Goal: Transaction & Acquisition: Subscribe to service/newsletter

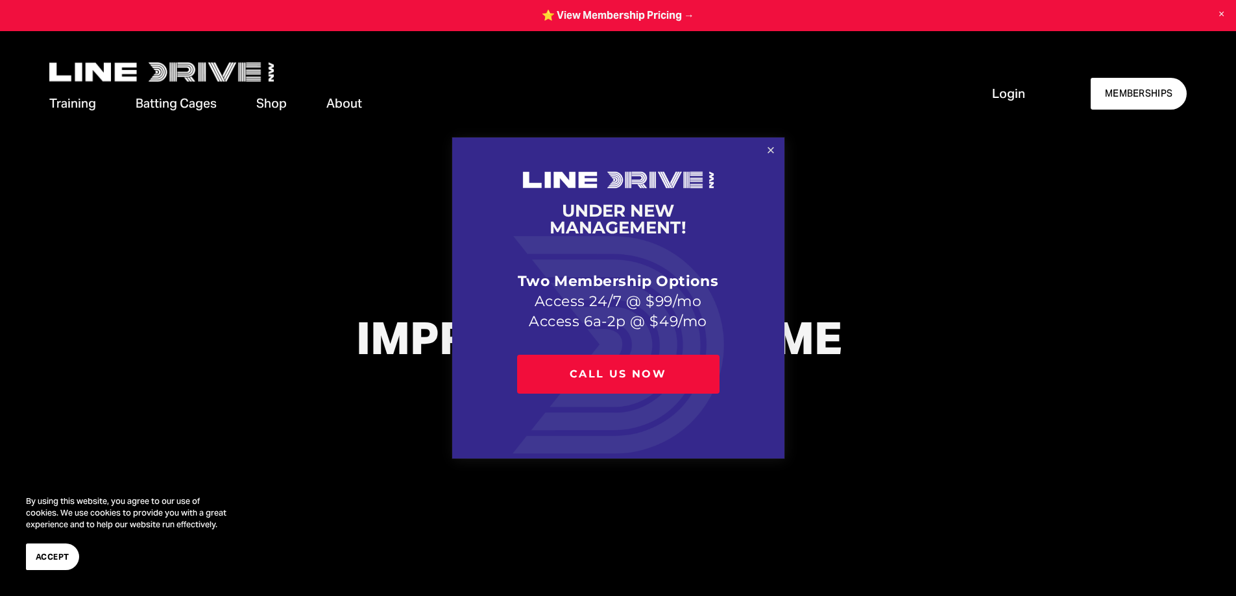
click at [765, 152] on link "Close" at bounding box center [770, 150] width 23 height 23
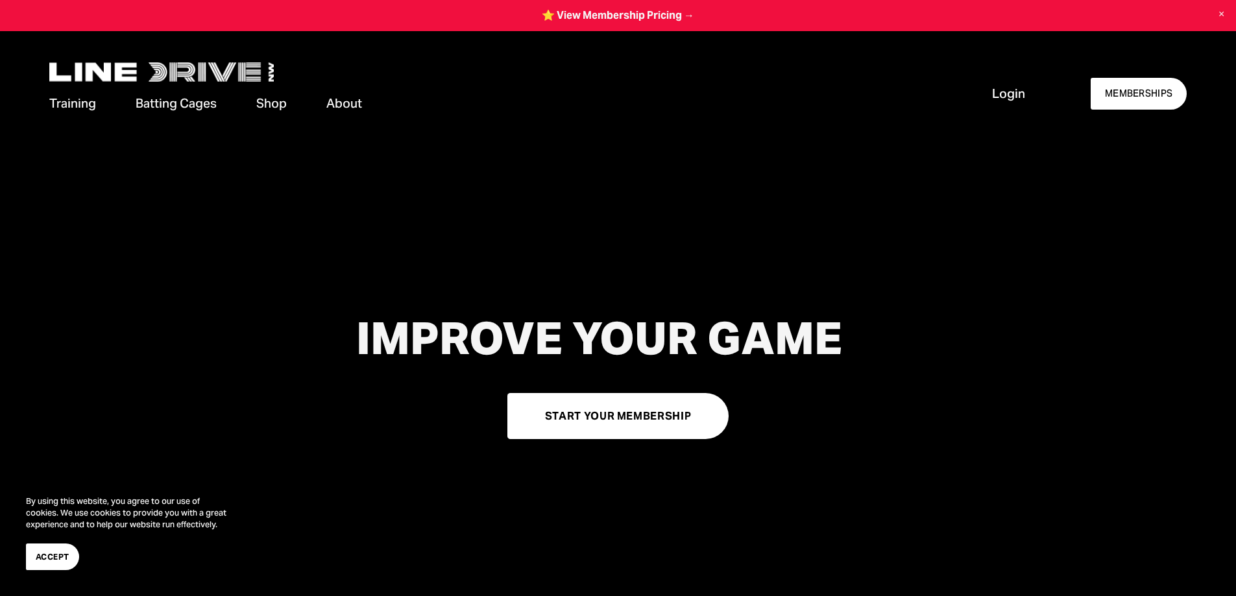
click at [60, 556] on span "Accept" at bounding box center [53, 557] width 34 height 12
click at [350, 92] on div "Training Memberships Camps & Clinics Private Lessons Strength Training Batting …" at bounding box center [507, 103] width 917 height 43
click at [344, 91] on div "Training Memberships Camps & Clinics Private Lessons Strength Training Batting …" at bounding box center [507, 103] width 917 height 43
click at [343, 101] on span "About" at bounding box center [344, 104] width 36 height 18
click at [342, 101] on span "About" at bounding box center [344, 104] width 36 height 18
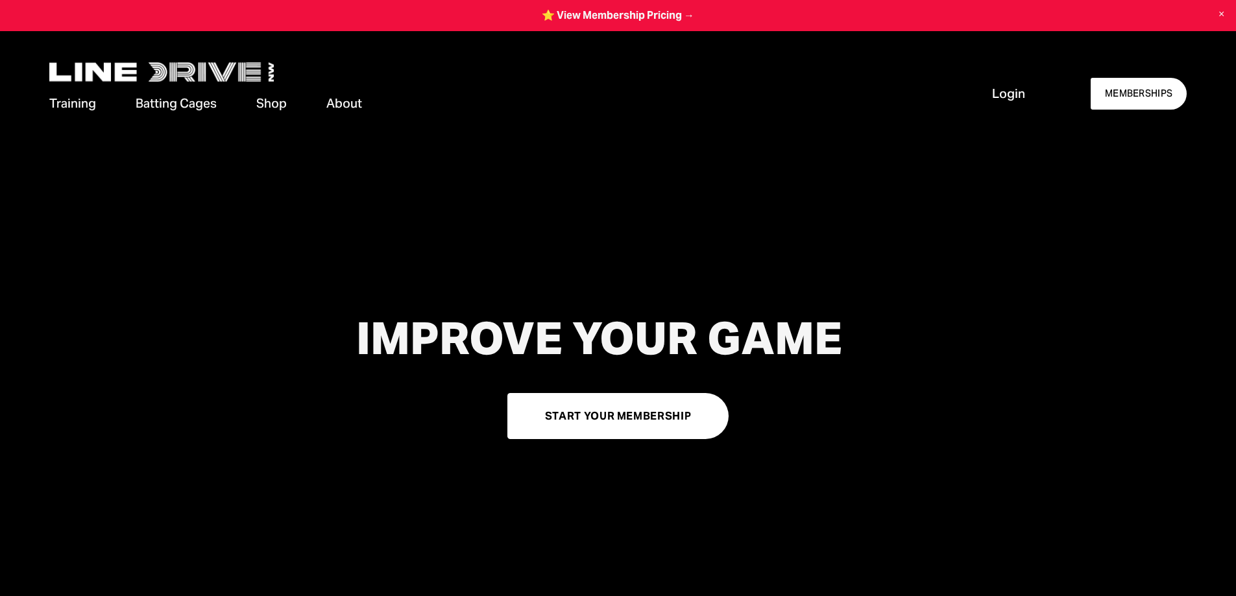
click at [0, 0] on span "Pricing" at bounding box center [0, 0] width 0 height 0
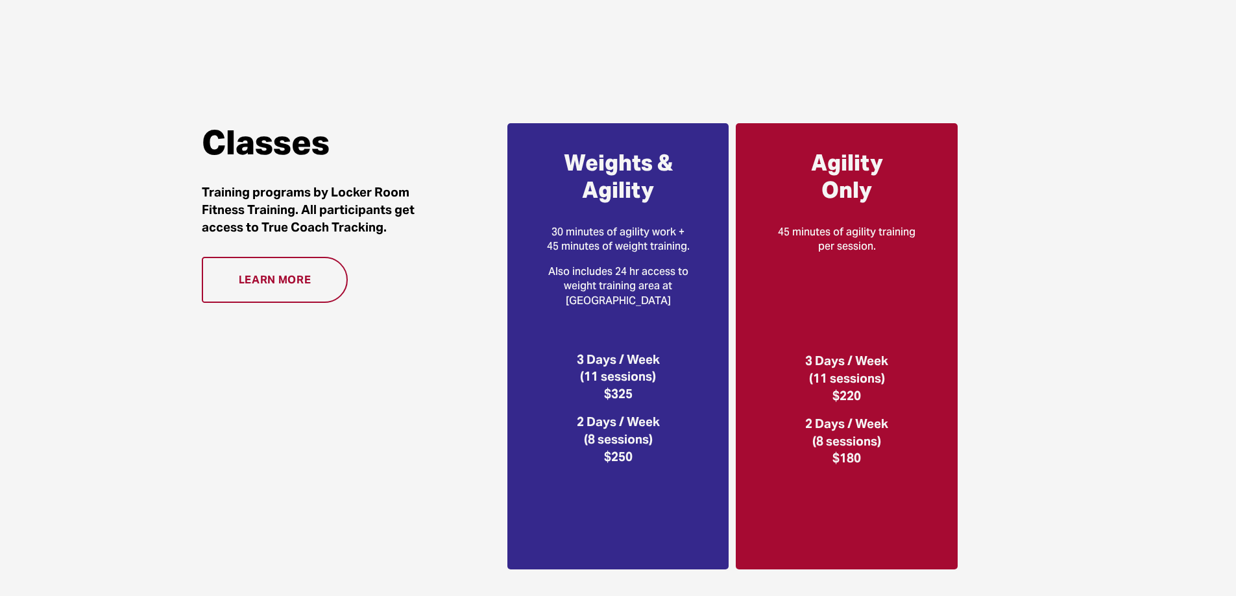
scroll to position [1946, 0]
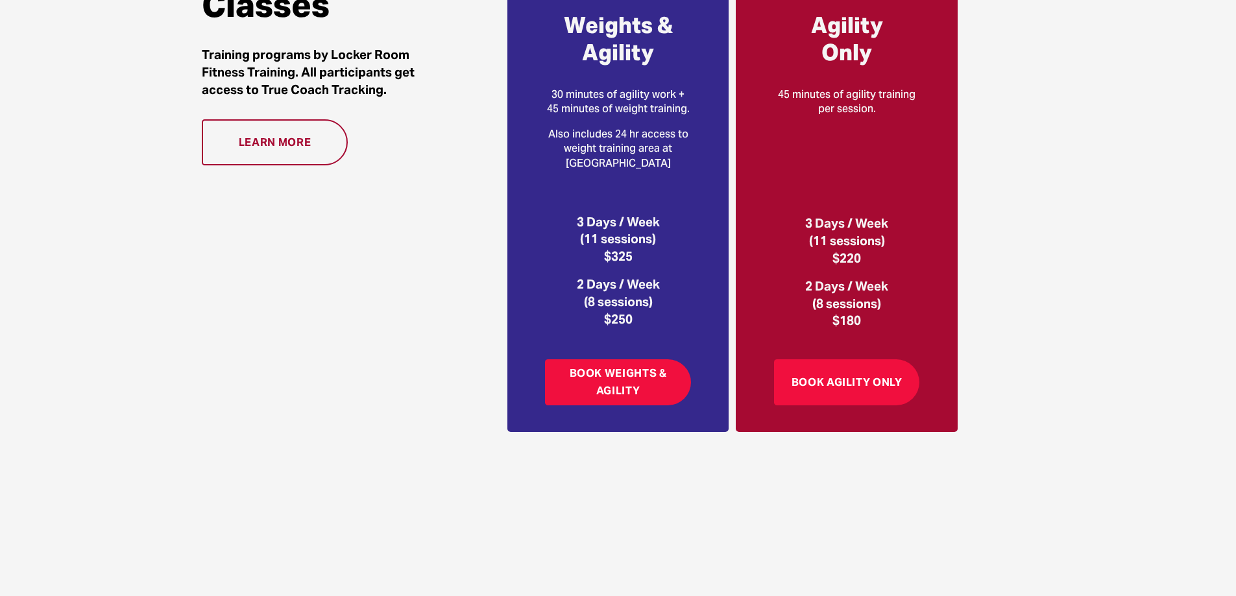
click at [313, 149] on link "Learn more" at bounding box center [274, 142] width 145 height 46
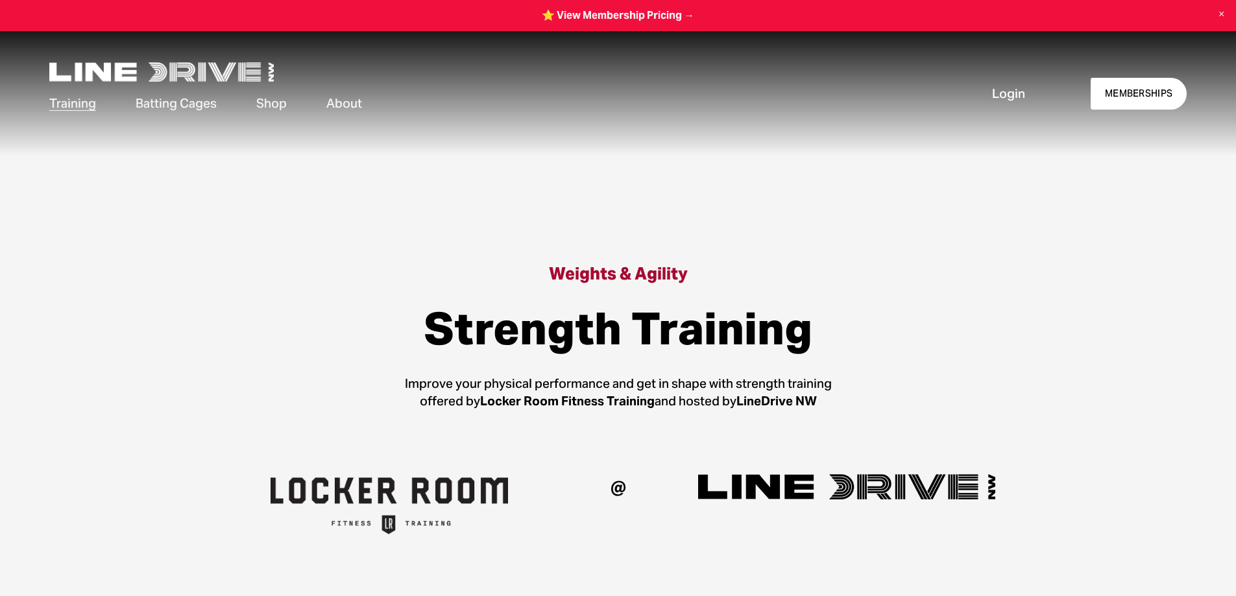
click at [0, 0] on span "Cage Rentals" at bounding box center [0, 0] width 0 height 0
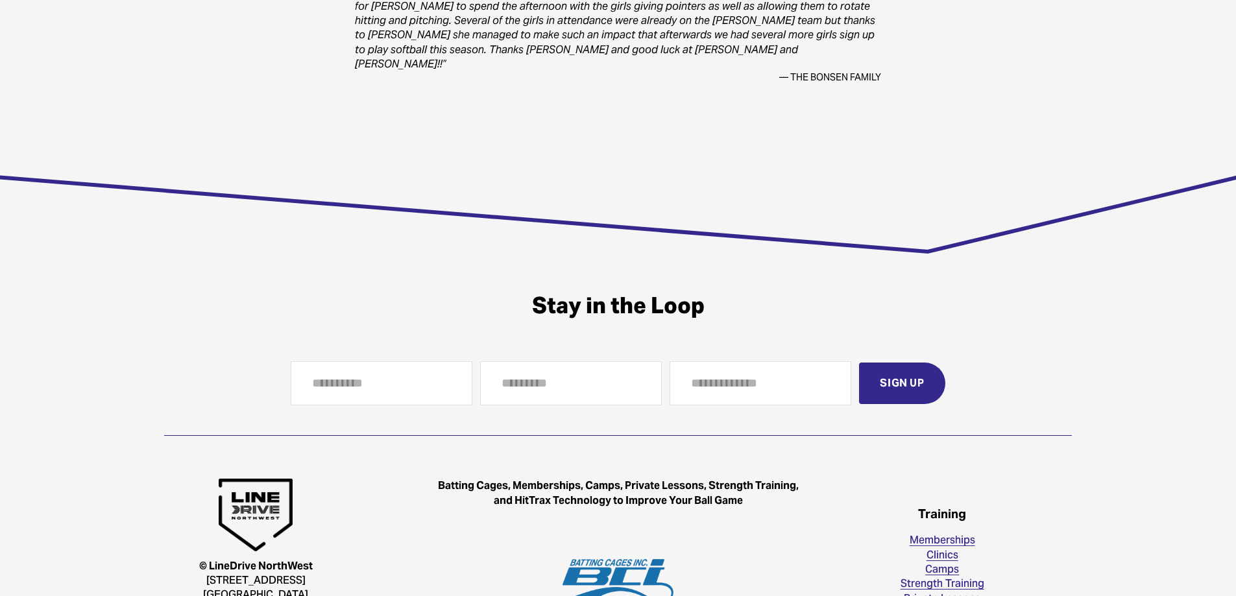
scroll to position [1946, 0]
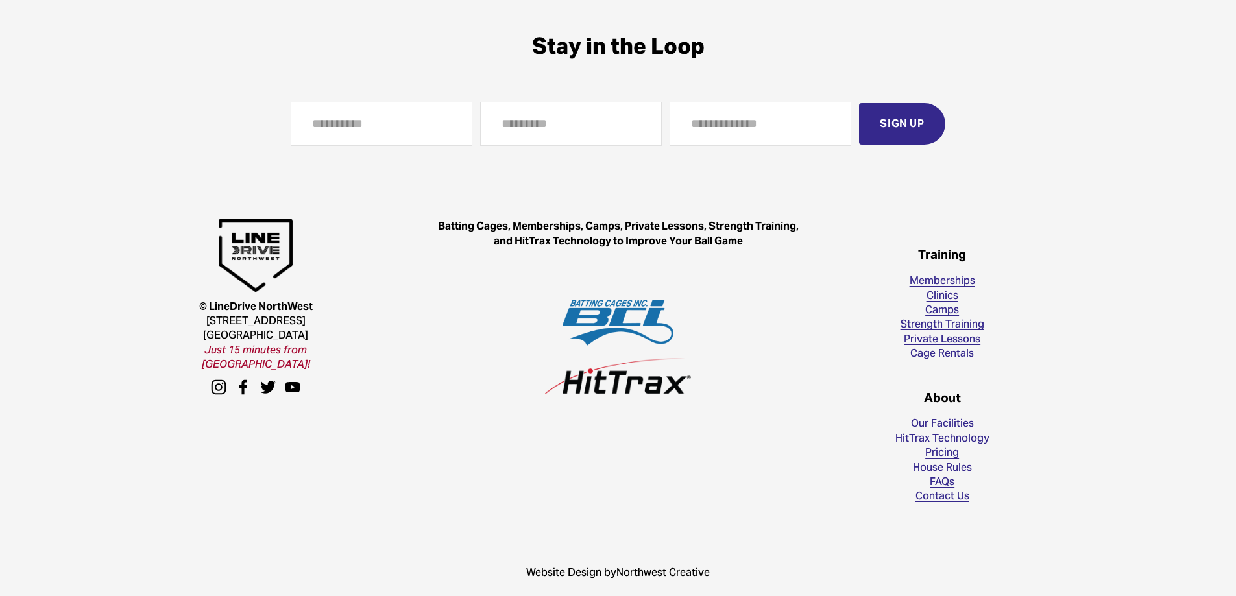
click at [928, 276] on div "Training Memberships Clinics Camps Strength Training Private Lessons Cage Renta…" at bounding box center [941, 375] width 259 height 258
click at [925, 287] on link "Memberships" at bounding box center [942, 281] width 66 height 14
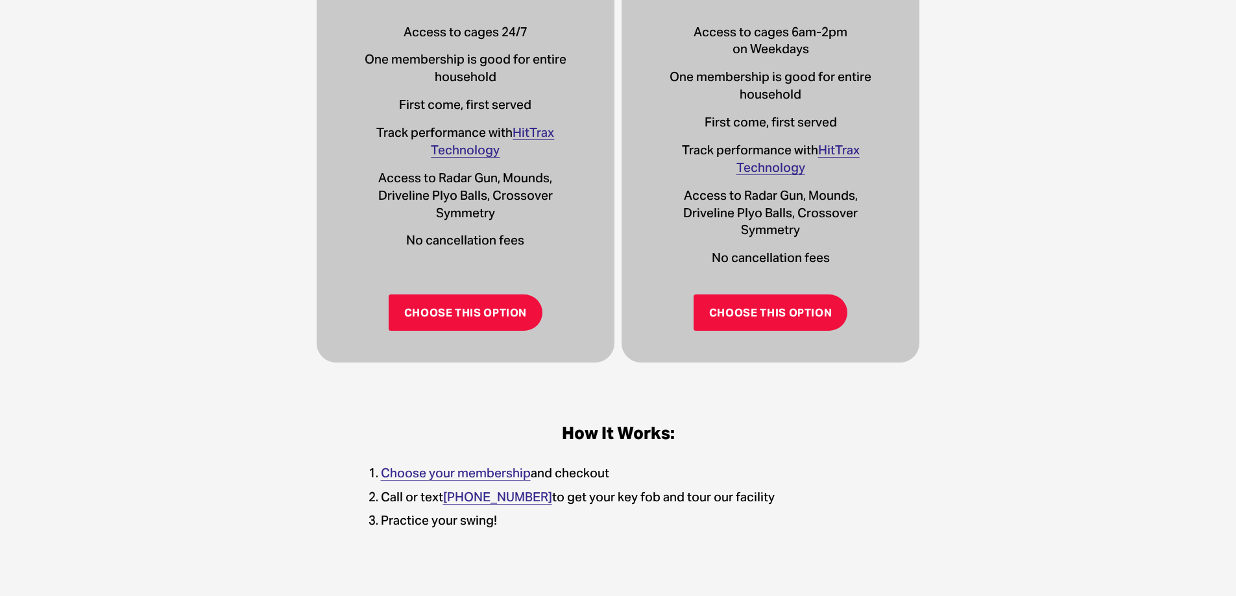
scroll to position [509, 0]
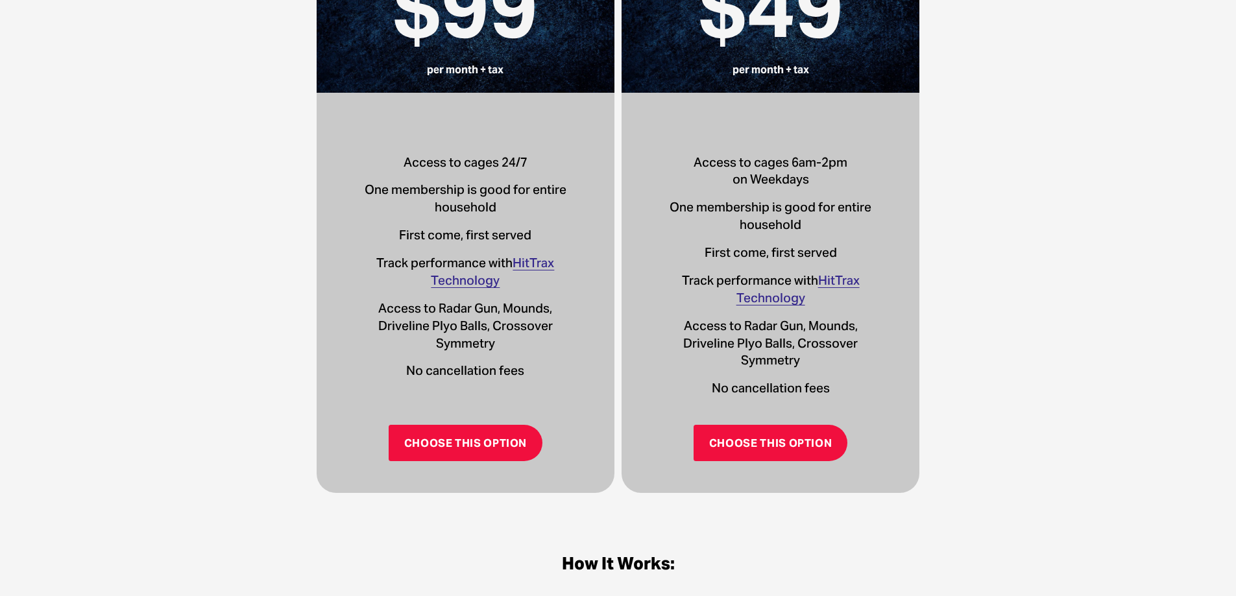
click at [464, 439] on link "Choose This Option" at bounding box center [466, 443] width 154 height 36
